Goal: Information Seeking & Learning: Learn about a topic

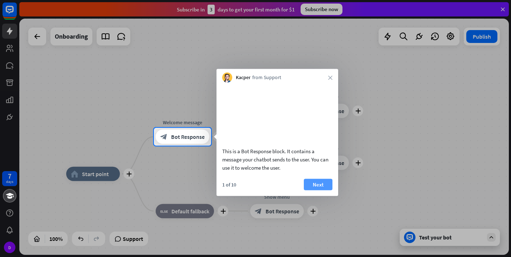
click at [317, 190] on button "Next" at bounding box center [318, 183] width 29 height 11
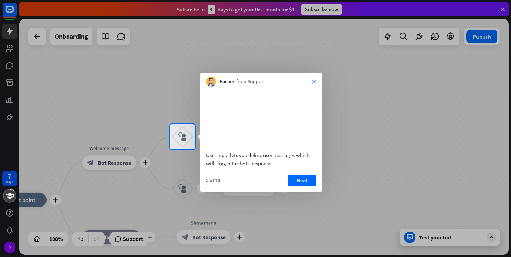
click at [315, 82] on icon "close" at bounding box center [314, 81] width 4 height 4
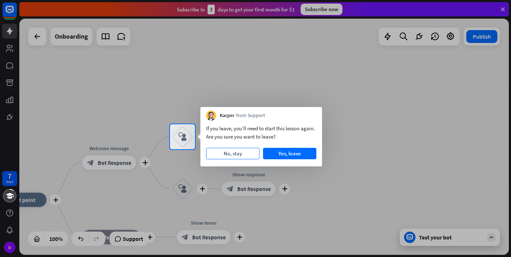
click at [247, 152] on button "No, stay" at bounding box center [232, 153] width 53 height 11
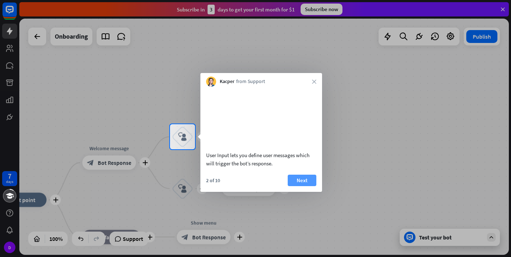
click at [298, 186] on button "Next" at bounding box center [301, 179] width 29 height 11
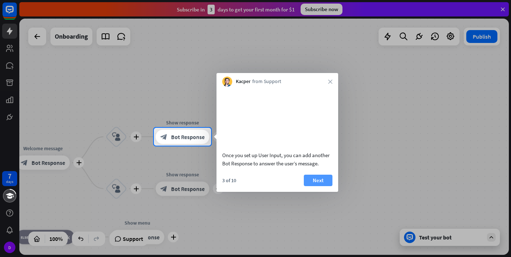
click at [319, 186] on button "Next" at bounding box center [318, 179] width 29 height 11
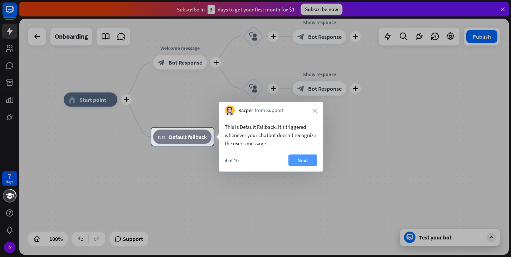
click at [297, 164] on button "Next" at bounding box center [302, 159] width 29 height 11
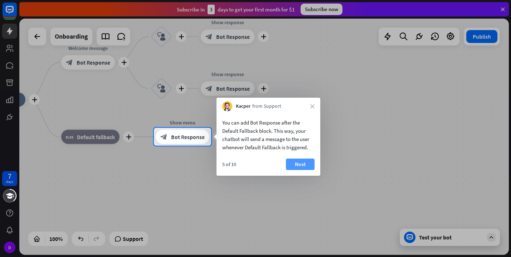
click at [307, 163] on button "Next" at bounding box center [300, 163] width 29 height 11
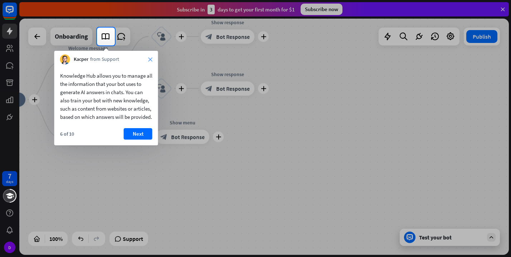
click at [148, 61] on div "Kacper from Support close" at bounding box center [106, 58] width 104 height 14
click at [137, 139] on button "Next" at bounding box center [138, 133] width 29 height 11
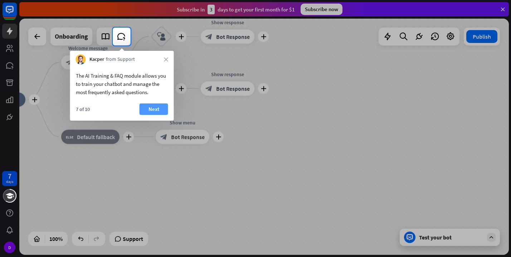
click at [164, 108] on button "Next" at bounding box center [153, 108] width 29 height 11
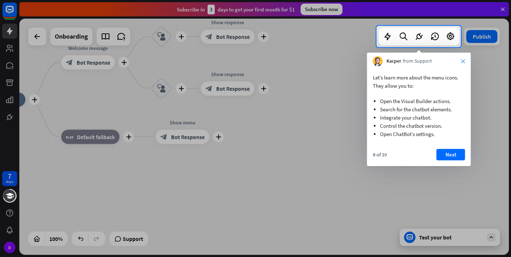
click at [461, 61] on icon "close" at bounding box center [463, 61] width 4 height 4
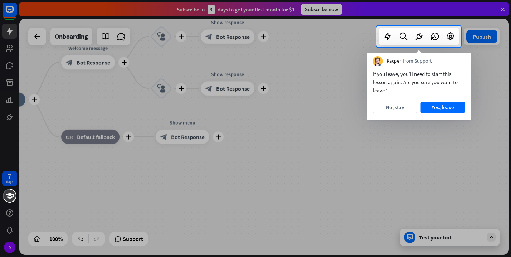
click at [461, 61] on div "Kacper from Support" at bounding box center [419, 60] width 104 height 14
click at [430, 107] on button "Yes, leave" at bounding box center [442, 107] width 44 height 11
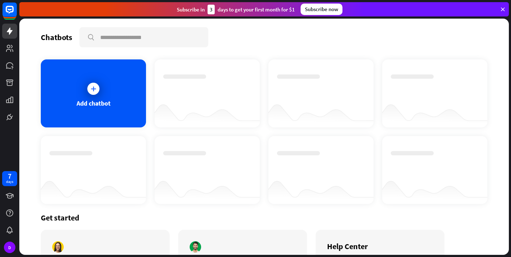
click at [501, 12] on icon at bounding box center [502, 9] width 6 height 6
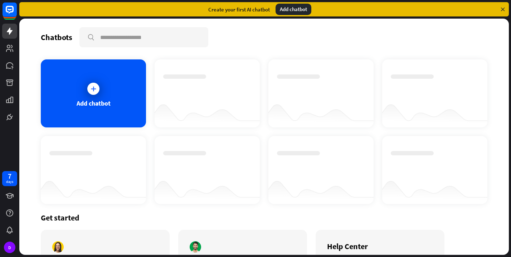
click at [504, 8] on icon at bounding box center [502, 9] width 6 height 6
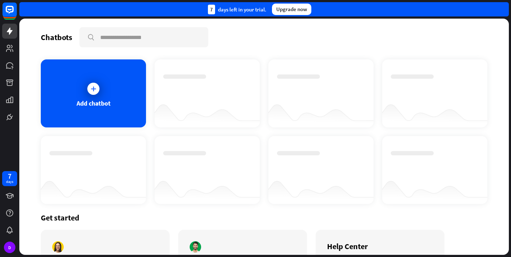
click at [500, 10] on div "7 days left in your trial. Upgrade now" at bounding box center [263, 9] width 489 height 14
click at [5, 12] on rect at bounding box center [10, 10] width 16 height 16
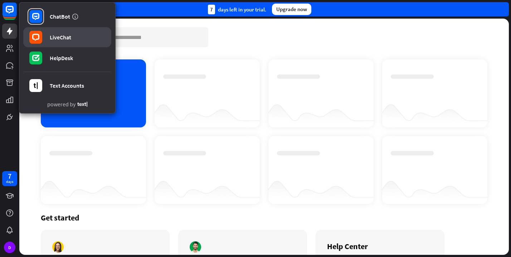
click at [80, 41] on link "LiveChat" at bounding box center [67, 37] width 88 height 20
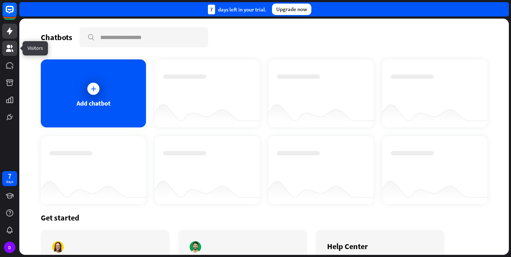
click at [9, 54] on link at bounding box center [9, 48] width 15 height 15
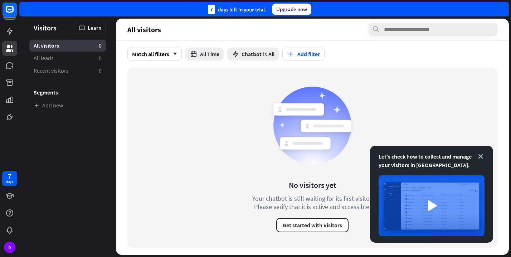
click at [481, 153] on icon at bounding box center [480, 156] width 7 height 7
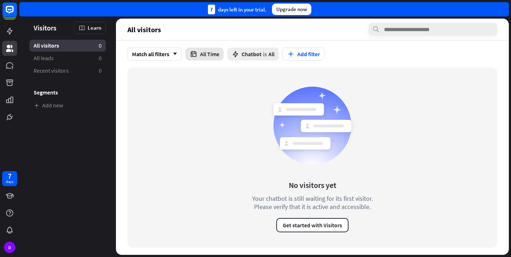
click at [212, 53] on button "All Time" at bounding box center [204, 54] width 38 height 13
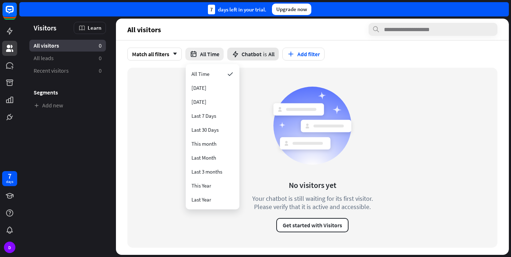
click at [264, 56] on span "is" at bounding box center [265, 53] width 4 height 7
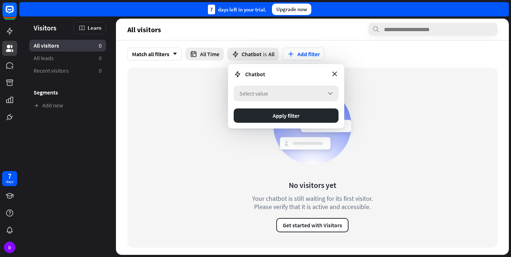
click at [268, 97] on div "Select value arrow_down" at bounding box center [285, 93] width 105 height 16
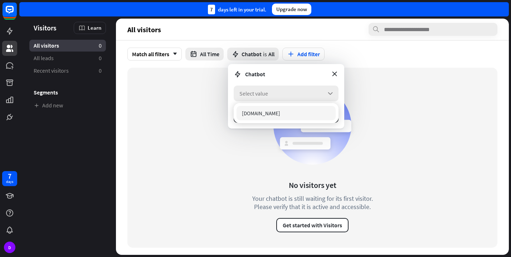
click at [268, 97] on div "Select value arrow_down" at bounding box center [285, 93] width 105 height 16
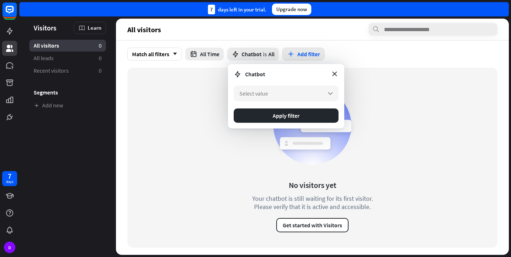
click at [302, 55] on button "Add filter" at bounding box center [303, 54] width 42 height 13
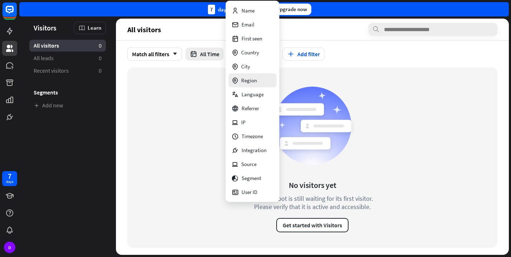
click at [259, 83] on div "Region" at bounding box center [252, 80] width 48 height 14
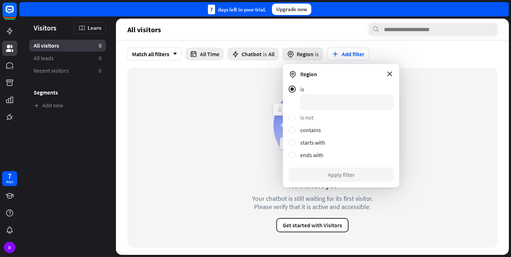
click at [301, 119] on div "is not" at bounding box center [346, 117] width 93 height 7
click at [302, 142] on div "starts with" at bounding box center [346, 142] width 93 height 7
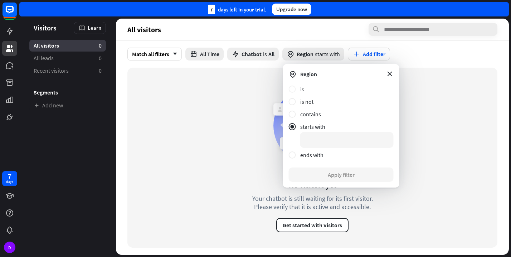
click at [304, 92] on div "is" at bounding box center [346, 88] width 93 height 7
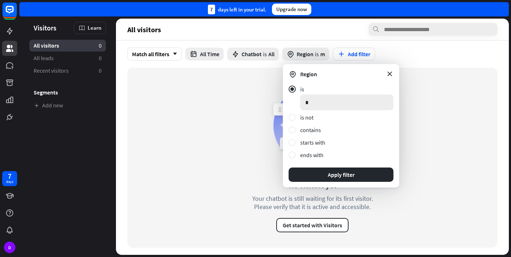
type input "**"
click button "Apply filter" at bounding box center [341, 174] width 105 height 14
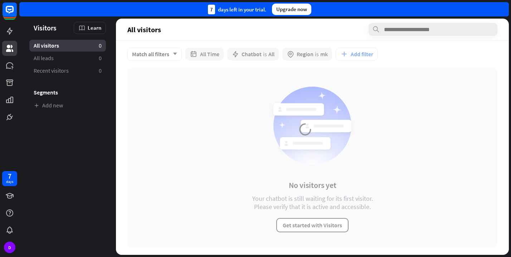
click at [365, 55] on div at bounding box center [312, 147] width 393 height 215
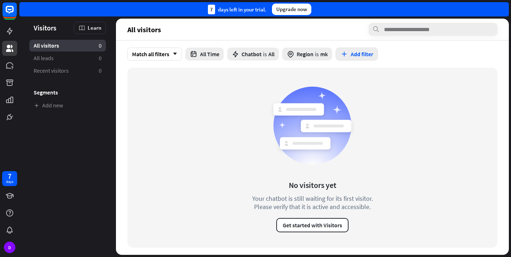
click at [365, 55] on button "Add filter" at bounding box center [356, 54] width 42 height 13
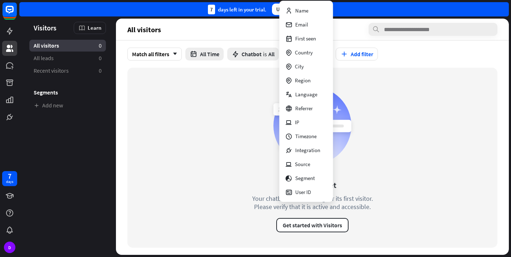
click at [171, 120] on div "No visitors yet Your chatbot is still waiting for its first visitor. Please ver…" at bounding box center [312, 158] width 370 height 180
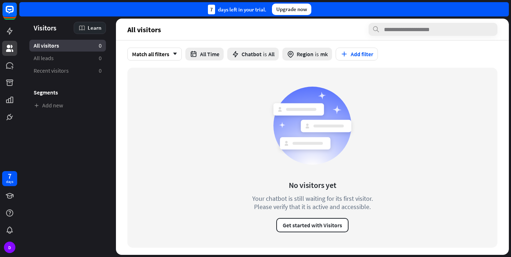
click at [84, 28] on icon at bounding box center [81, 27] width 7 height 7
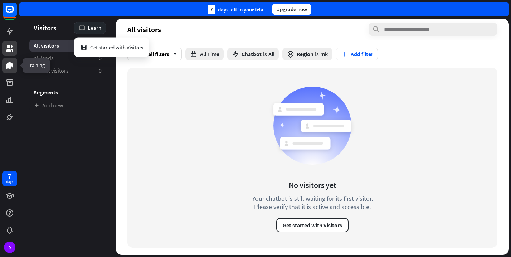
click at [10, 65] on icon at bounding box center [9, 65] width 7 height 6
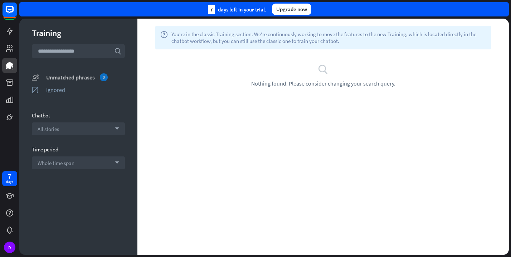
click at [79, 78] on div "Unmatched phrases 0" at bounding box center [85, 77] width 79 height 8
click at [11, 87] on icon at bounding box center [9, 82] width 9 height 9
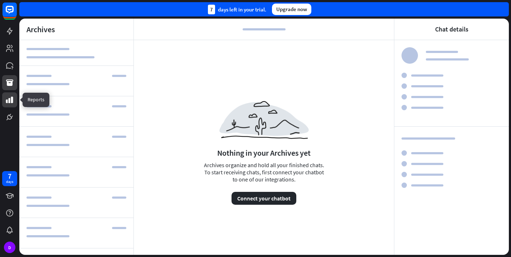
click at [11, 102] on icon at bounding box center [9, 100] width 7 height 6
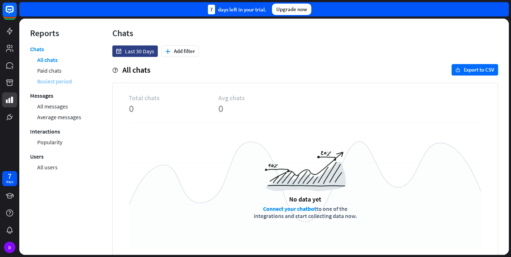
click at [64, 82] on link "Busiest period" at bounding box center [54, 81] width 35 height 11
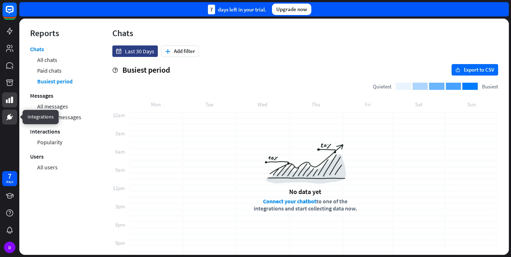
click at [5, 117] on icon at bounding box center [9, 117] width 9 height 9
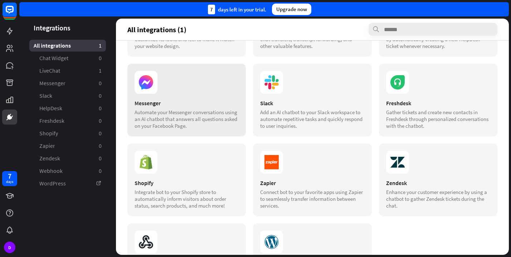
scroll to position [120, 0]
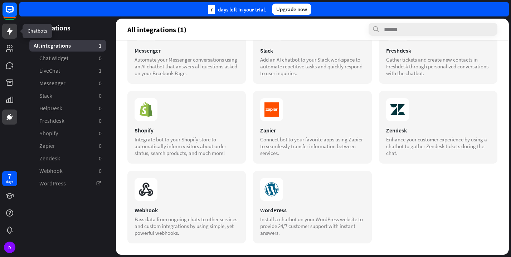
click at [7, 26] on link at bounding box center [9, 31] width 15 height 15
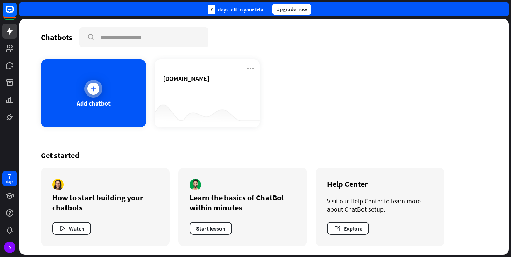
click at [95, 94] on div at bounding box center [93, 89] width 12 height 12
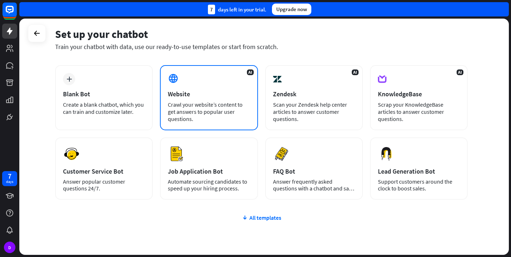
scroll to position [30, 0]
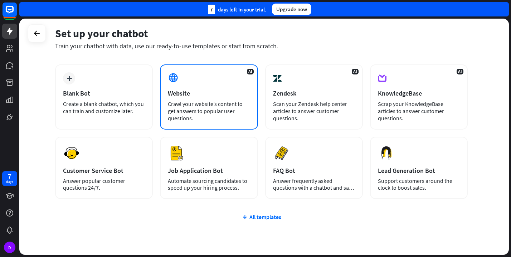
click at [220, 126] on div "AI Website Crawl your website’s content to get answers to popular user question…" at bounding box center [209, 96] width 98 height 65
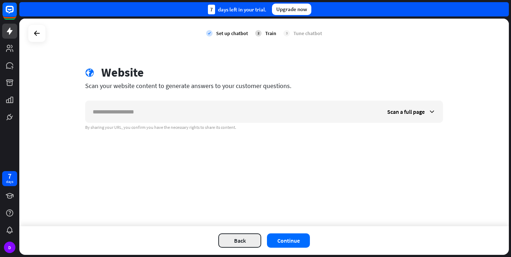
click at [240, 241] on button "Back" at bounding box center [239, 240] width 43 height 14
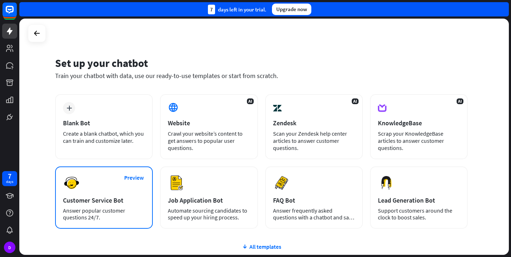
click at [130, 195] on div "Preview Customer Service Bot Answer popular customer questions 24/7." at bounding box center [104, 197] width 98 height 62
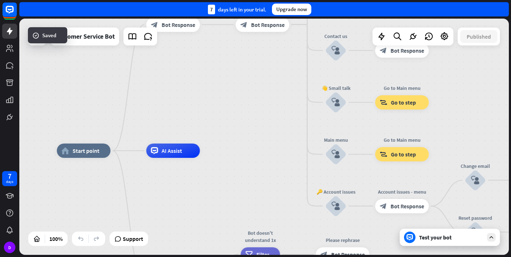
drag, startPoint x: 296, startPoint y: 105, endPoint x: 214, endPoint y: 146, distance: 91.6
click at [214, 143] on div "home_2 Start point Welcome message block_bot_response Bot Response 🔙 Main menu …" at bounding box center [263, 137] width 489 height 236
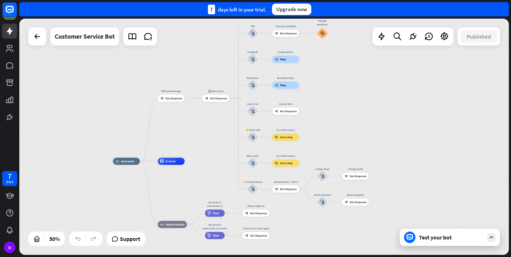
drag, startPoint x: 214, startPoint y: 99, endPoint x: 204, endPoint y: 170, distance: 71.1
click at [204, 170] on div "home_2 Start point Welcome message block_bot_response Bot Response Edit name mo…" at bounding box center [235, 220] width 245 height 118
drag, startPoint x: 212, startPoint y: 99, endPoint x: 183, endPoint y: 101, distance: 29.0
click at [182, 161] on div "home_2 Start point Edit name more_horiz plus Welcome message block_bot_response…" at bounding box center [235, 220] width 245 height 118
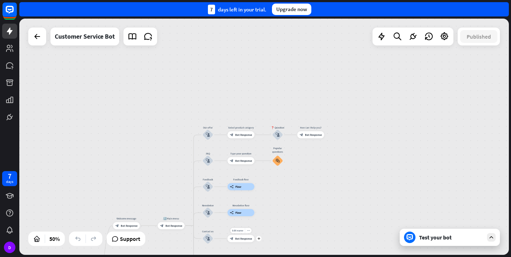
drag, startPoint x: 285, startPoint y: 96, endPoint x: 236, endPoint y: 227, distance: 140.1
click at [236, 227] on div "home_2 Start point Welcome message block_bot_response Bot Response 🔙 Main menu …" at bounding box center [263, 137] width 489 height 236
